Goal: Obtain resource: Download file/media

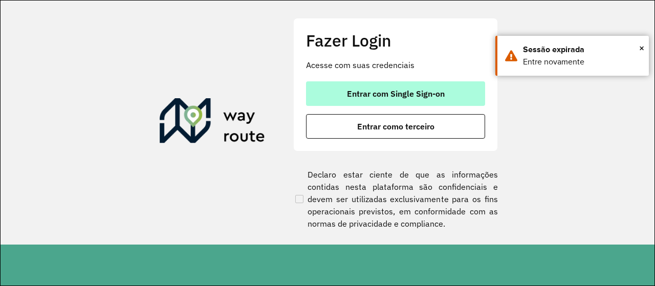
click at [429, 97] on span "Entrar com Single Sign-on" at bounding box center [396, 94] width 98 height 8
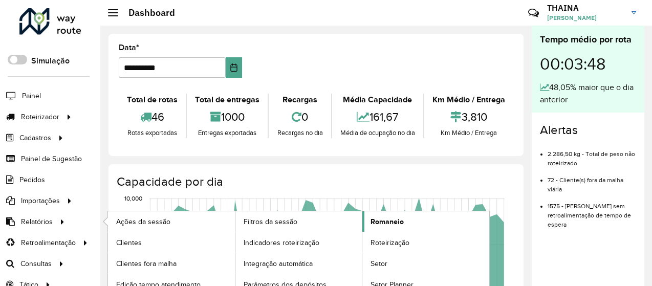
click at [388, 218] on span "Romaneio" at bounding box center [386, 221] width 33 height 11
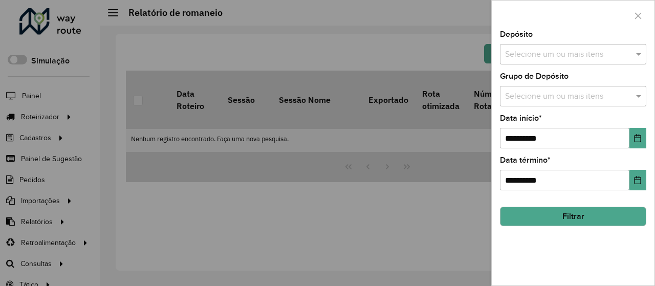
click at [541, 52] on input "text" at bounding box center [567, 55] width 131 height 12
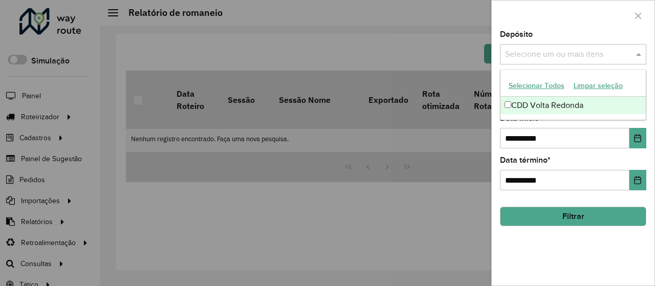
click at [523, 106] on div "CDD Volta Redonda" at bounding box center [573, 105] width 146 height 17
click at [530, 122] on label "Data início *" at bounding box center [521, 118] width 42 height 12
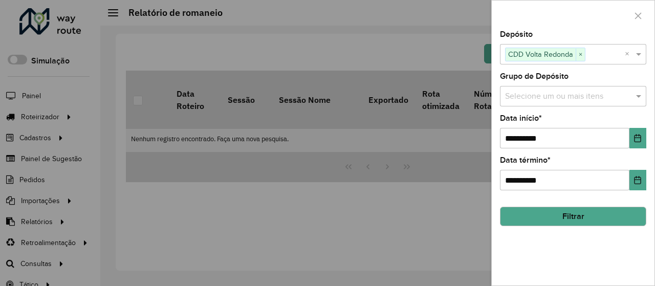
click at [524, 101] on input "text" at bounding box center [567, 97] width 131 height 12
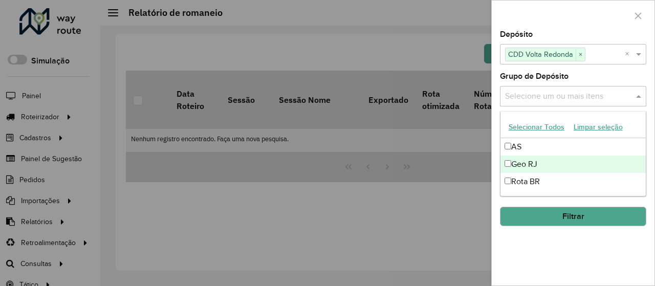
click at [516, 163] on div "Geo RJ" at bounding box center [573, 164] width 146 height 17
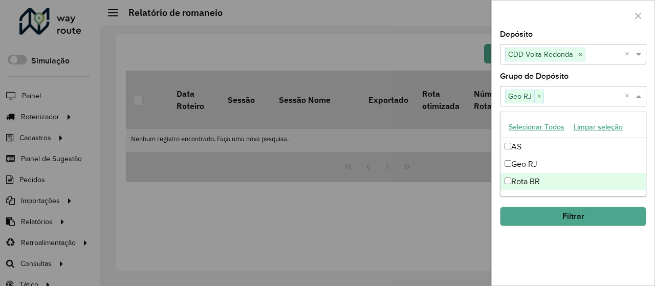
click at [554, 250] on div "**********" at bounding box center [573, 158] width 163 height 255
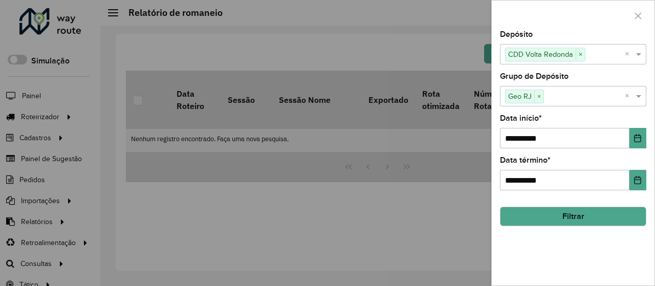
click at [572, 210] on button "Filtrar" at bounding box center [573, 216] width 146 height 19
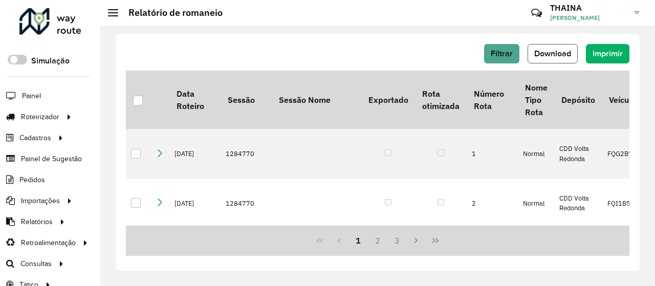
click at [553, 56] on span "Download" at bounding box center [552, 53] width 37 height 9
